Goal: Task Accomplishment & Management: Manage account settings

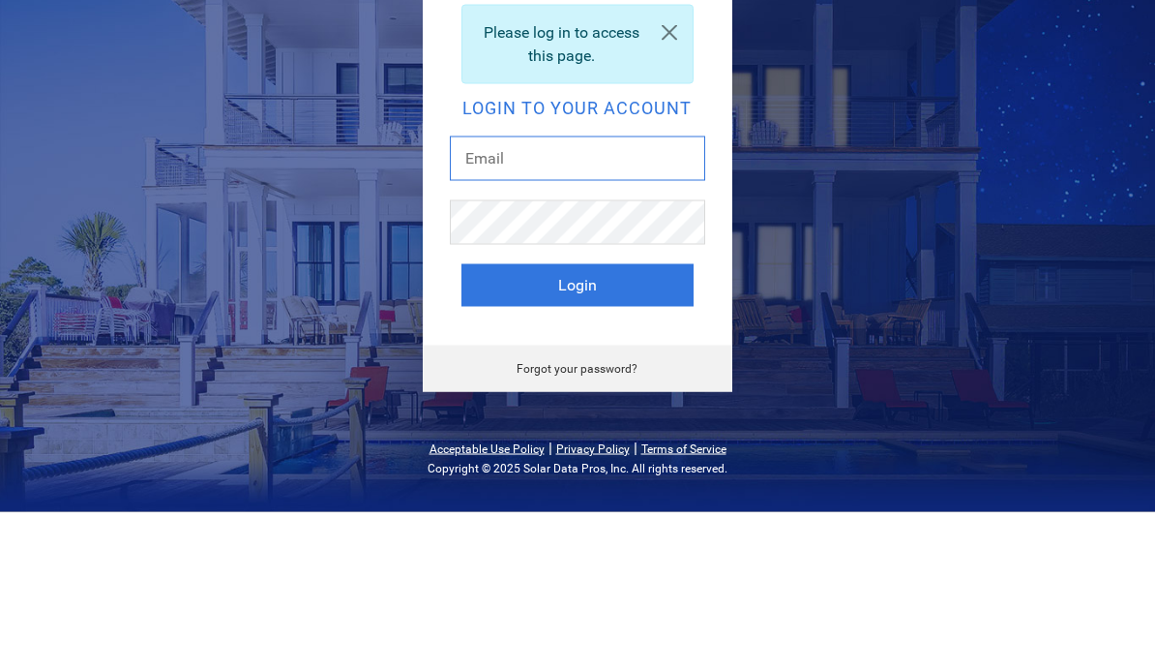
type input "[PERSON_NAME][EMAIL_ADDRESS][DOMAIN_NAME]"
click at [577, 423] on button "Login" at bounding box center [578, 444] width 232 height 43
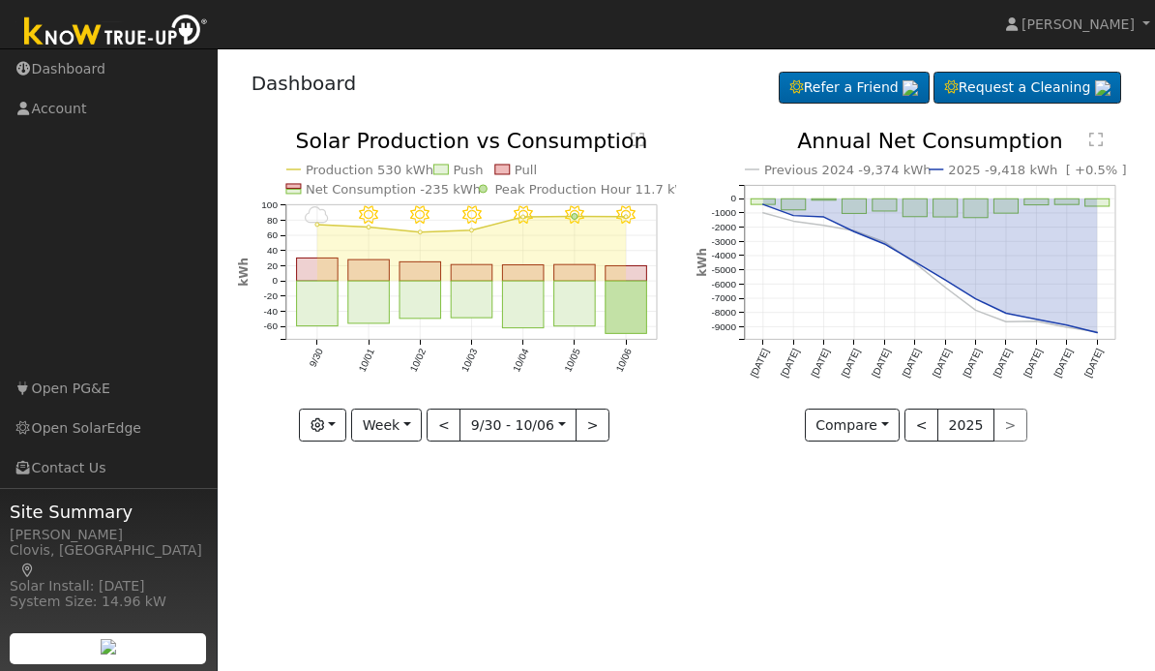
click at [341, 430] on button "button" at bounding box center [322, 424] width 47 height 33
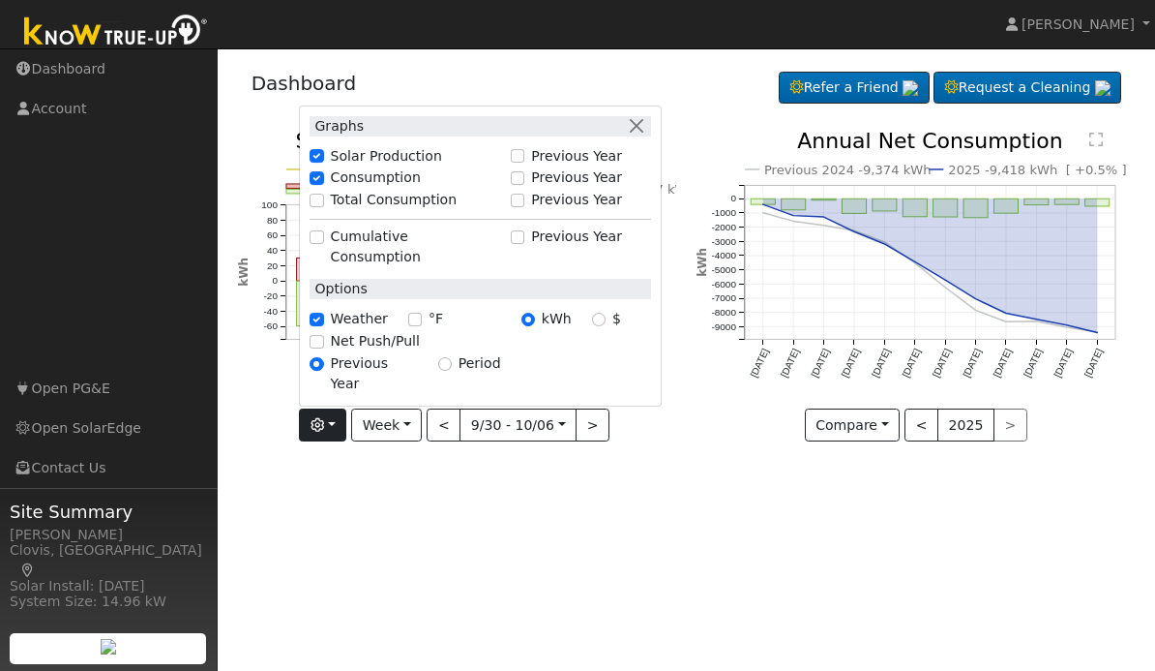
click at [367, 351] on label "Net Push/Pull" at bounding box center [375, 341] width 89 height 20
click at [323, 348] on input "Net Push/Pull" at bounding box center [317, 342] width 14 height 14
checkbox input "true"
click at [490, 510] on div "User Profile First name Last name Email Email Notifications No Emails No Emails…" at bounding box center [687, 359] width 938 height 622
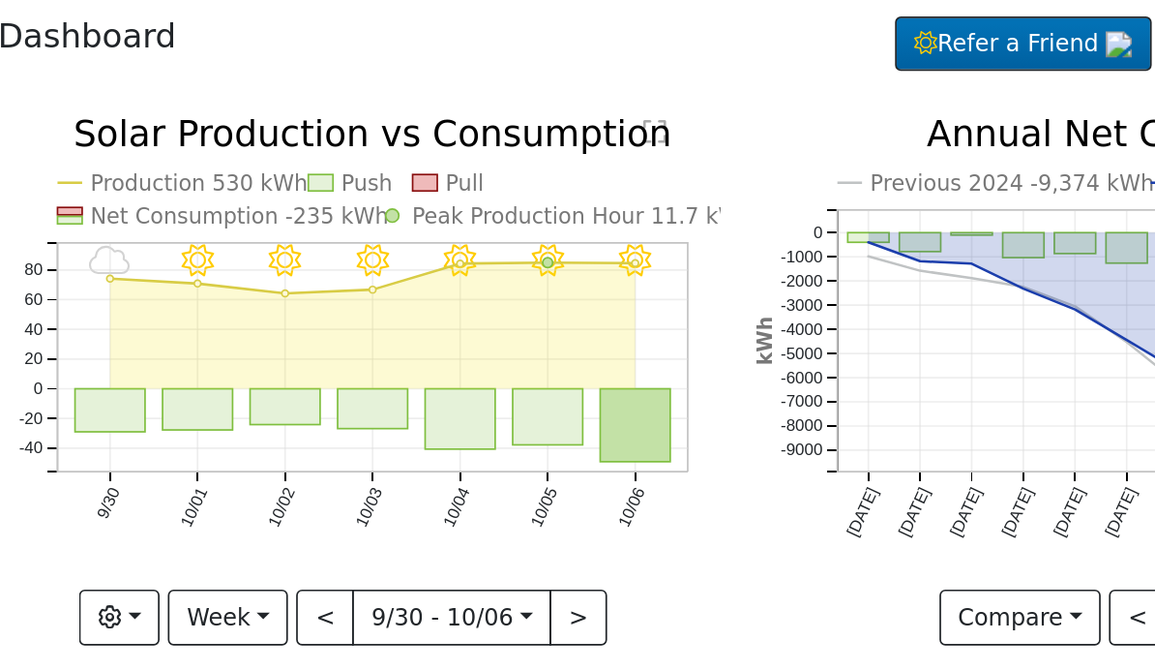
click at [606, 290] on rect "onclick=""" at bounding box center [627, 311] width 42 height 43
type input "[DATE]"
